Goal: Task Accomplishment & Management: Use online tool/utility

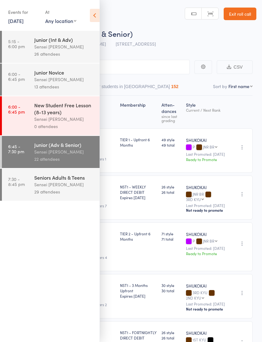
select select "0"
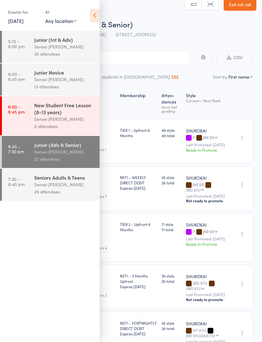
click at [75, 181] on div "Seniors Adults & Teens" at bounding box center [64, 177] width 60 height 7
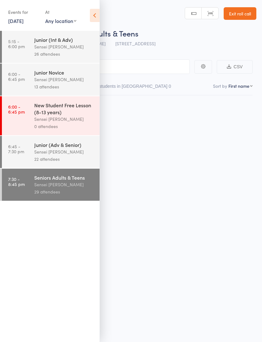
click at [92, 18] on icon at bounding box center [95, 15] width 10 height 13
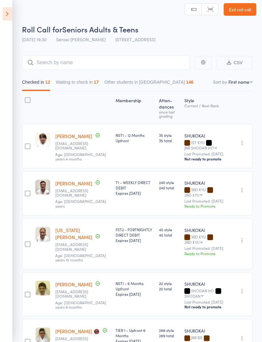
click at [80, 80] on button "Waiting to check in 17" at bounding box center [77, 83] width 43 height 14
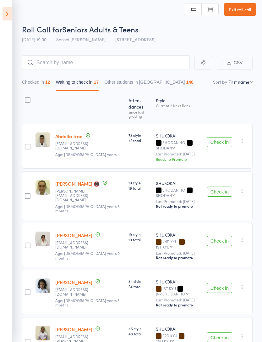
click at [31, 87] on button "Checked in 12" at bounding box center [36, 83] width 28 height 14
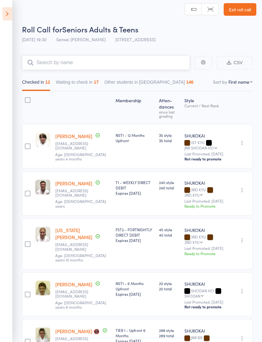
click at [124, 66] on input "search" at bounding box center [106, 62] width 168 height 14
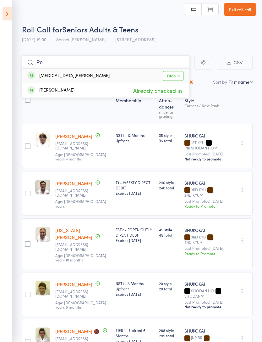
type input "P"
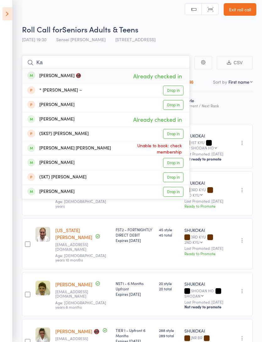
type input "K"
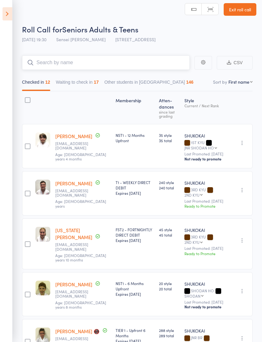
scroll to position [0, 0]
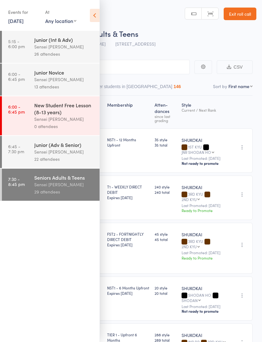
click at [96, 13] on icon at bounding box center [95, 15] width 10 height 13
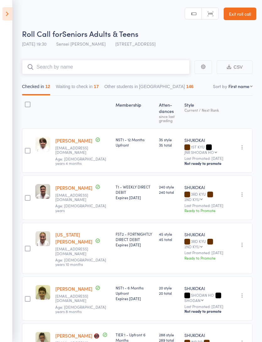
click at [121, 67] on input "search" at bounding box center [106, 67] width 168 height 14
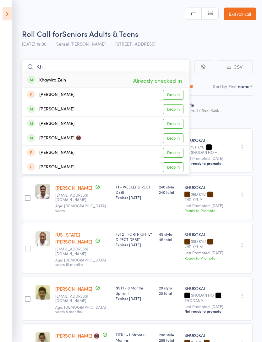
type input "K"
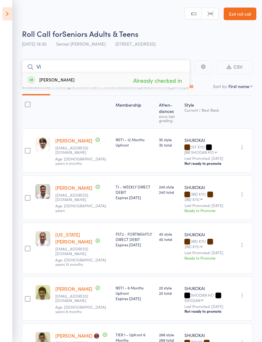
type input "V"
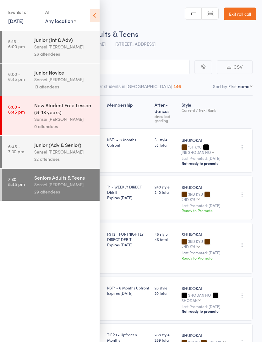
click at [96, 9] on icon at bounding box center [95, 15] width 10 height 13
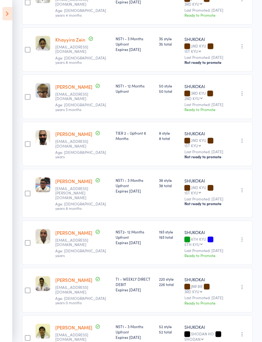
scroll to position [340, 0]
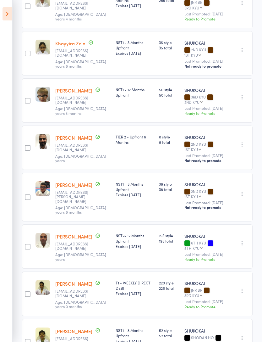
click at [245, 196] on icon "button" at bounding box center [242, 194] width 6 height 6
click at [240, 159] on div "Undo check-in Send message Add Note Remove Mark absent" at bounding box center [241, 147] width 23 height 44
click at [239, 101] on button "button" at bounding box center [243, 97] width 8 height 8
click at [229, 139] on li "Remove" at bounding box center [220, 134] width 52 height 8
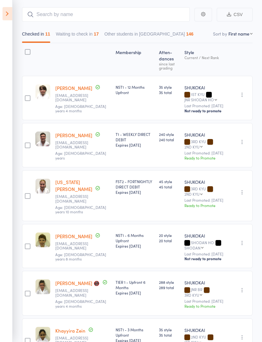
scroll to position [0, 0]
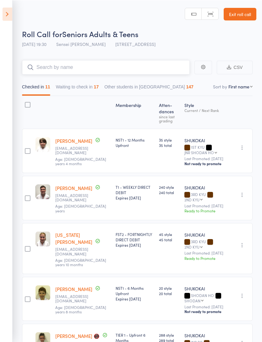
click at [121, 67] on input "search" at bounding box center [106, 67] width 168 height 14
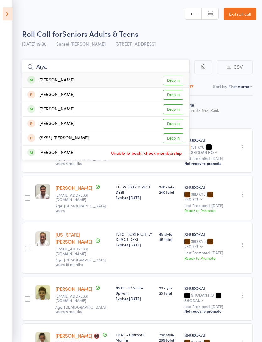
type input "Arya"
click at [175, 110] on link "Drop in" at bounding box center [173, 109] width 20 height 10
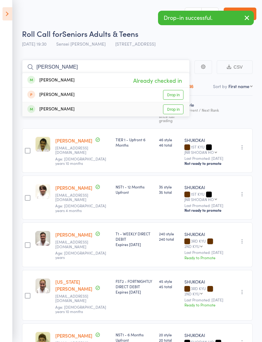
type input "Benj"
click at [176, 108] on link "Drop in" at bounding box center [173, 109] width 20 height 10
